Goal: Transaction & Acquisition: Purchase product/service

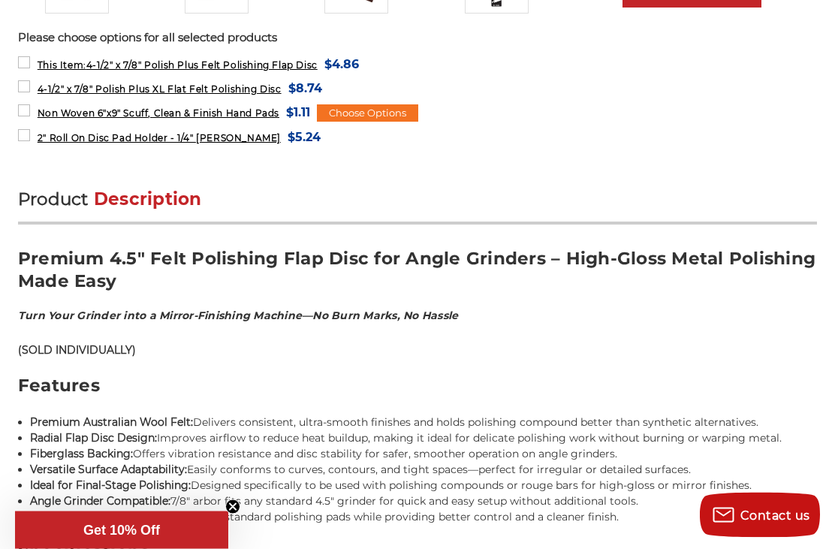
scroll to position [745, 0]
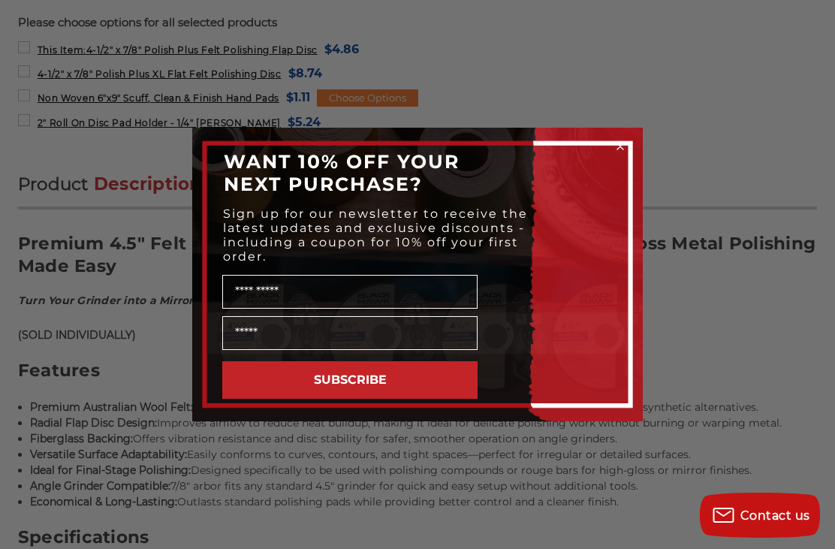
click at [763, 316] on div "Close dialog WANT 10% OFF YOUR NEXT PURCHASE? Sign up for our newsletter to rec…" at bounding box center [417, 274] width 835 height 549
click at [626, 154] on circle "Close dialog" at bounding box center [621, 147] width 14 height 14
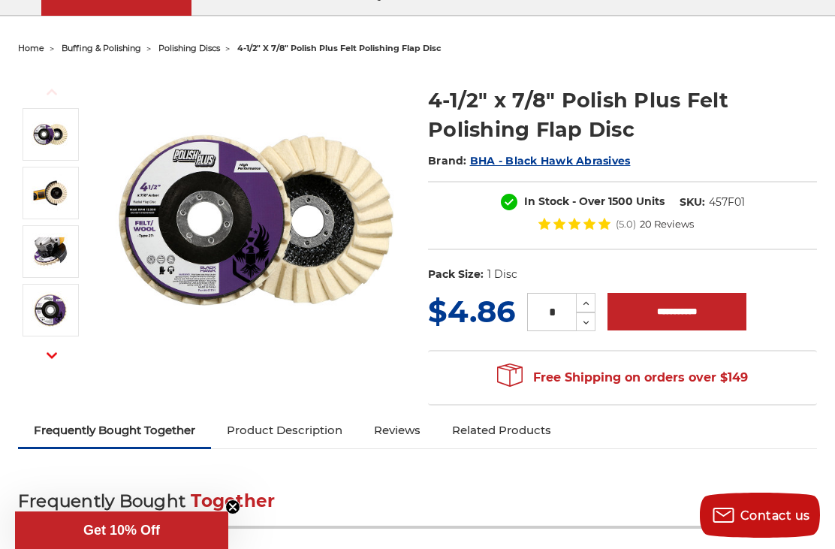
scroll to position [126, 0]
click at [53, 345] on button "Next" at bounding box center [52, 356] width 36 height 32
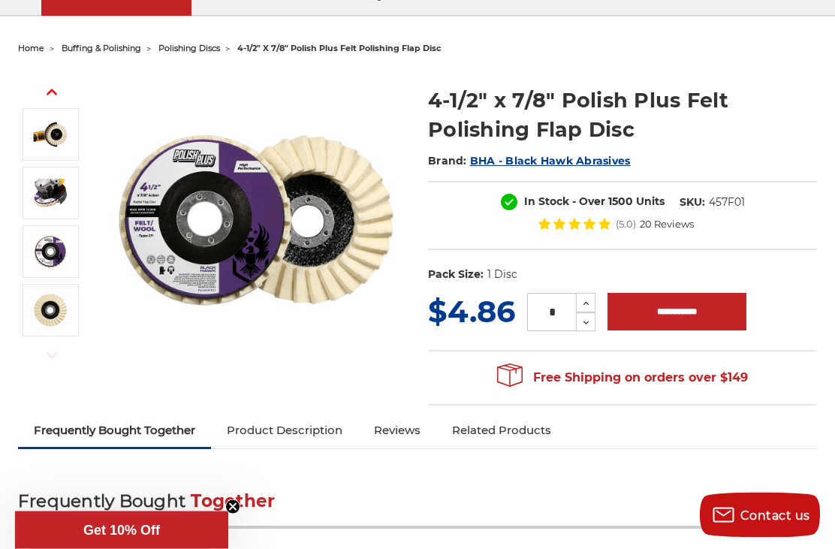
scroll to position [127, 0]
click at [47, 348] on button "Next" at bounding box center [52, 355] width 36 height 32
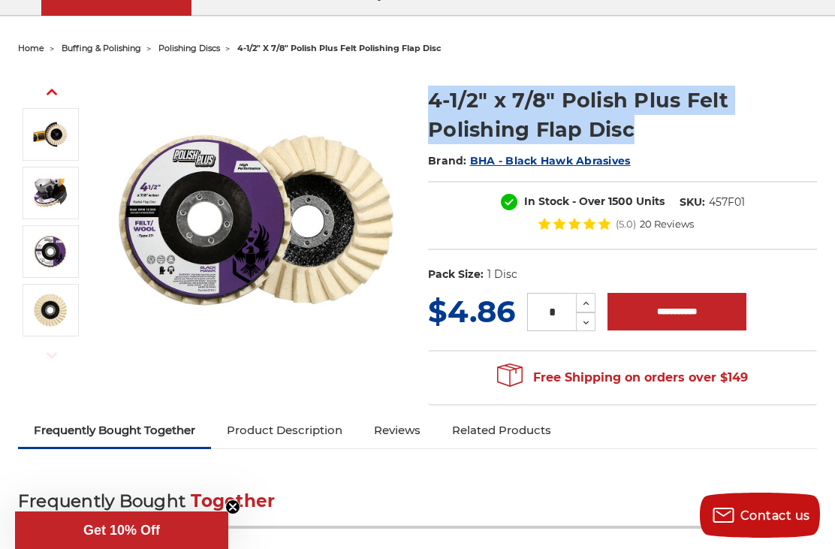
scroll to position [0, 0]
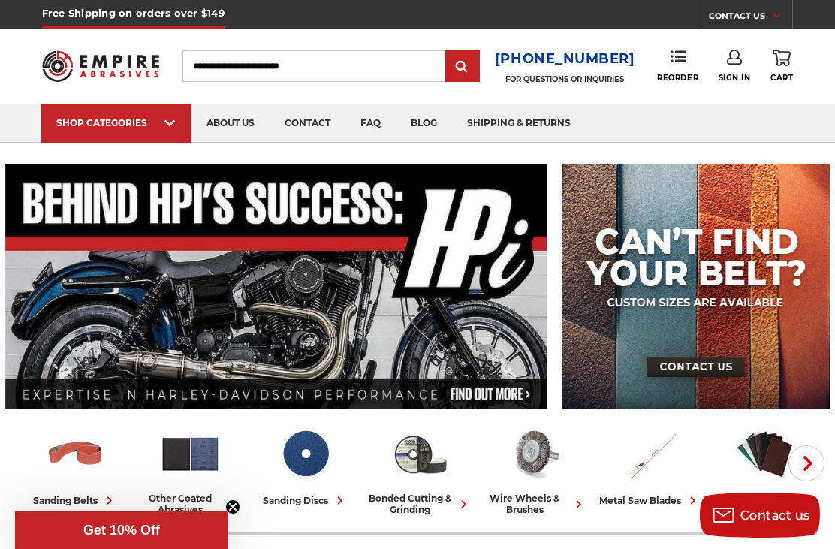
click at [405, 142] on img at bounding box center [415, 142] width 117 height 0
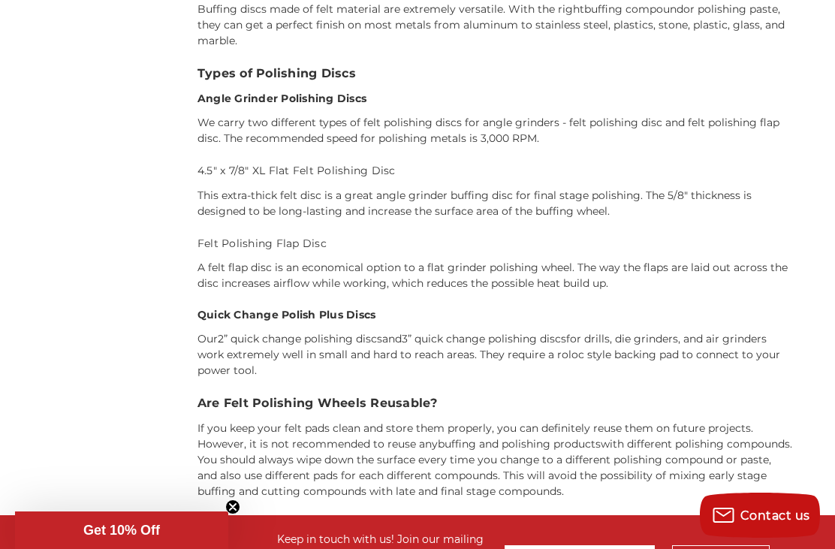
scroll to position [789, 0]
click at [121, 388] on div "Refine by × Browse by Choose Your Grit, Grit & more Hide Filters Show Filters T…" at bounding box center [417, 7] width 815 height 1018
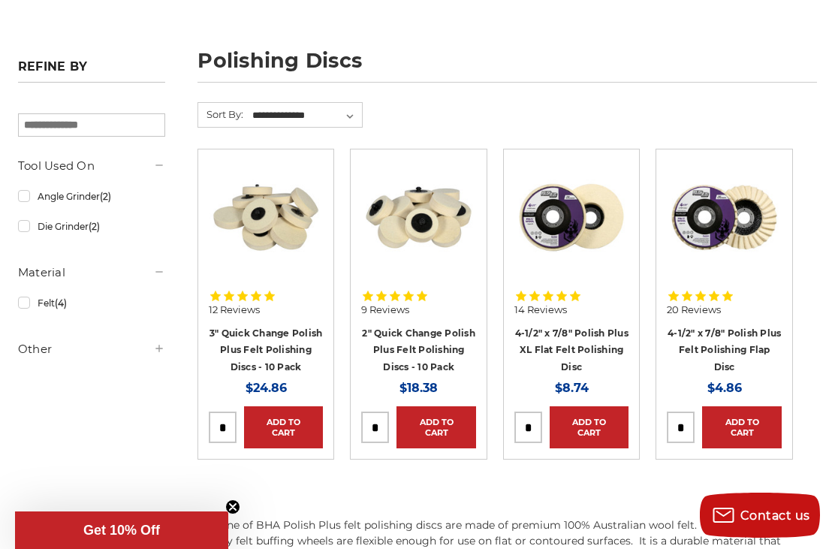
scroll to position [183, 0]
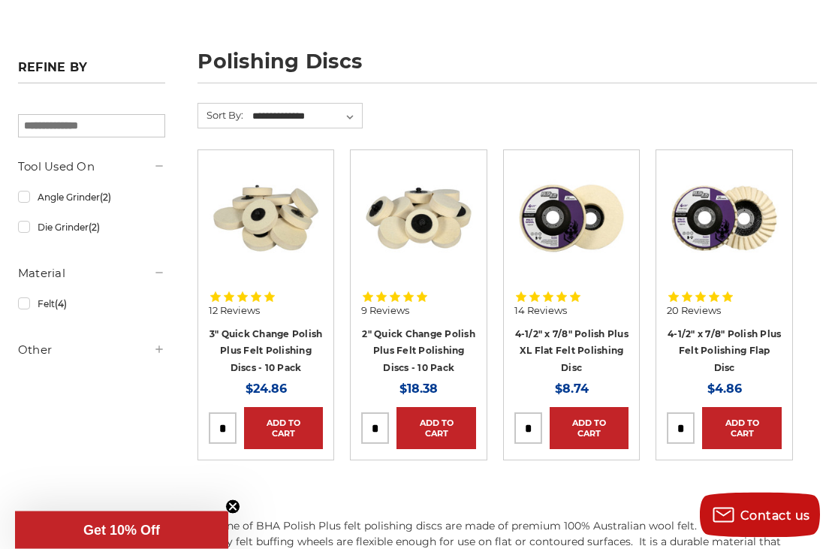
click at [736, 285] on div "20 Reviews" at bounding box center [724, 304] width 115 height 39
click at [742, 348] on link "4-1/2" x 7/8" Polish Plus Felt Polishing Flap Disc" at bounding box center [724, 351] width 113 height 45
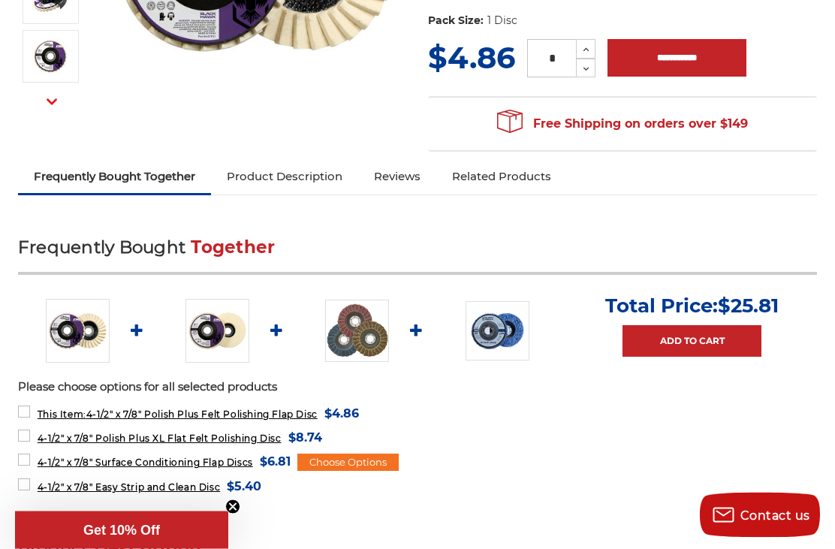
scroll to position [381, 0]
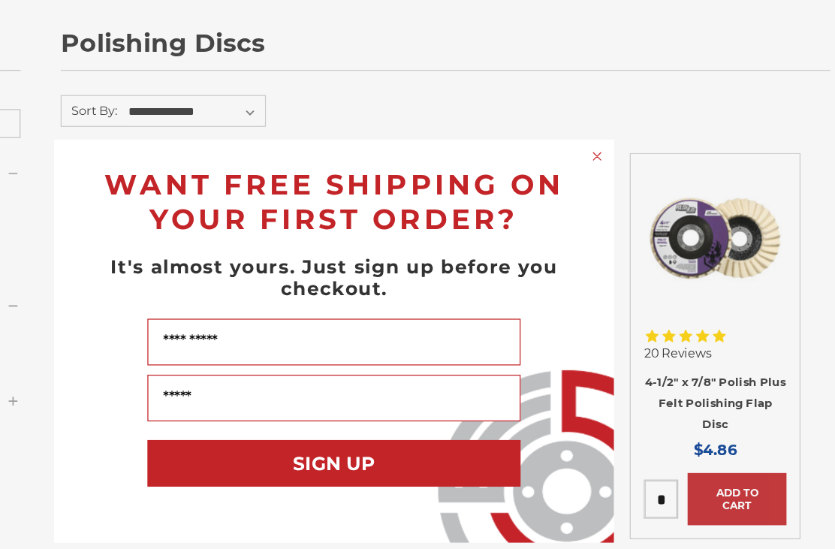
scroll to position [202, 0]
